Goal: Transaction & Acquisition: Purchase product/service

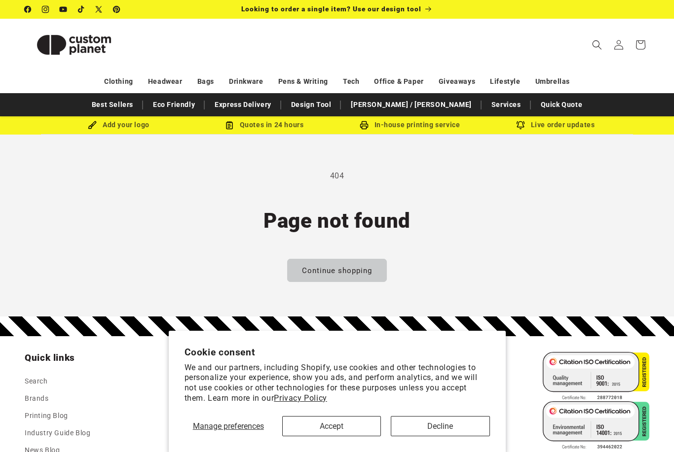
scroll to position [83, 0]
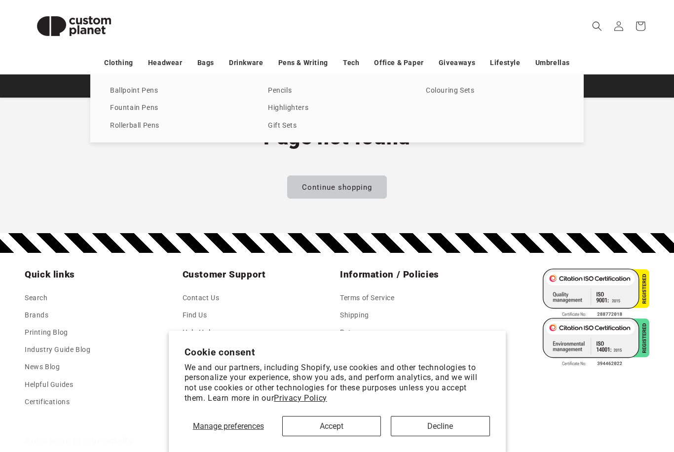
click at [152, 91] on link "Ballpoint Pens" at bounding box center [179, 90] width 138 height 13
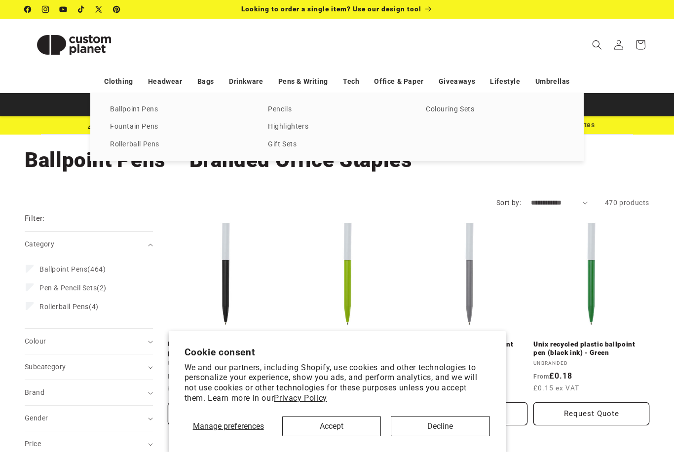
click at [153, 147] on link "Rollerball Pens" at bounding box center [179, 144] width 138 height 13
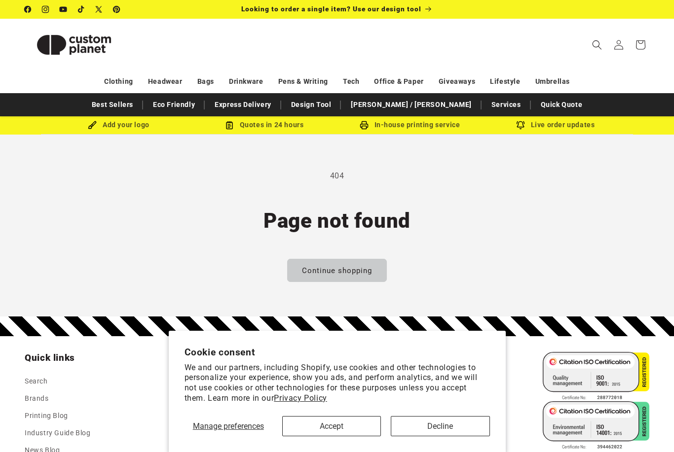
click at [440, 429] on button "Decline" at bounding box center [440, 426] width 99 height 20
